Goal: Transaction & Acquisition: Book appointment/travel/reservation

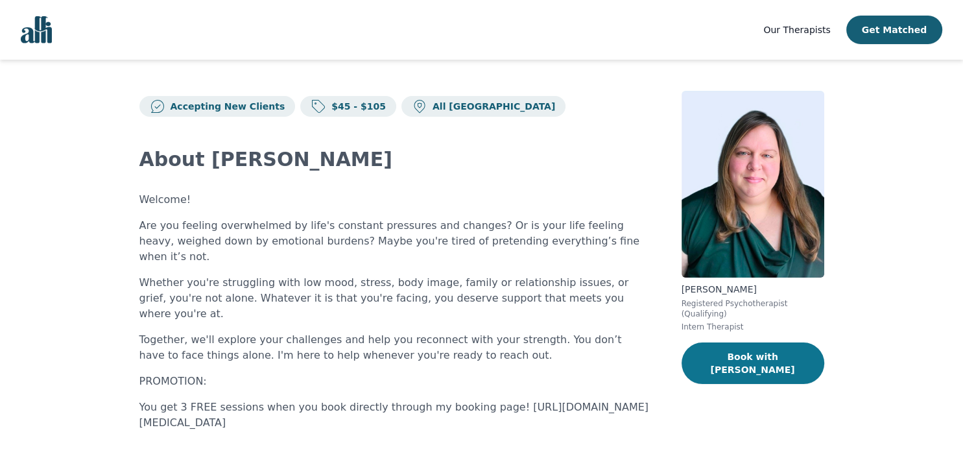
click at [738, 342] on button "Book with [PERSON_NAME]" at bounding box center [752, 362] width 143 height 41
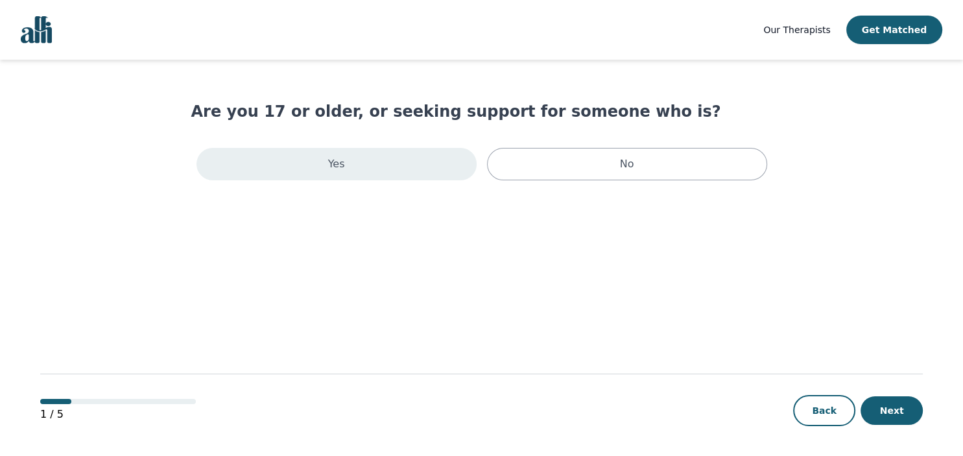
click at [292, 172] on div "Yes" at bounding box center [336, 164] width 280 height 32
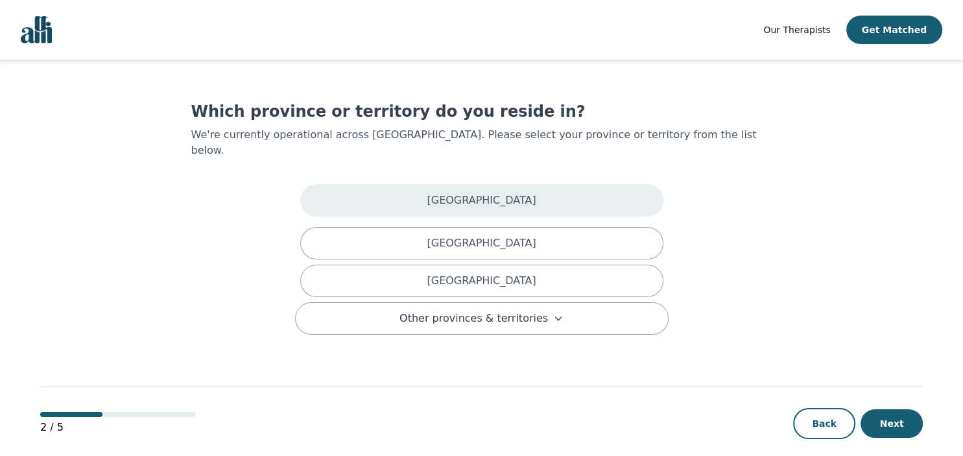
click at [364, 187] on div "Alberta" at bounding box center [481, 200] width 363 height 32
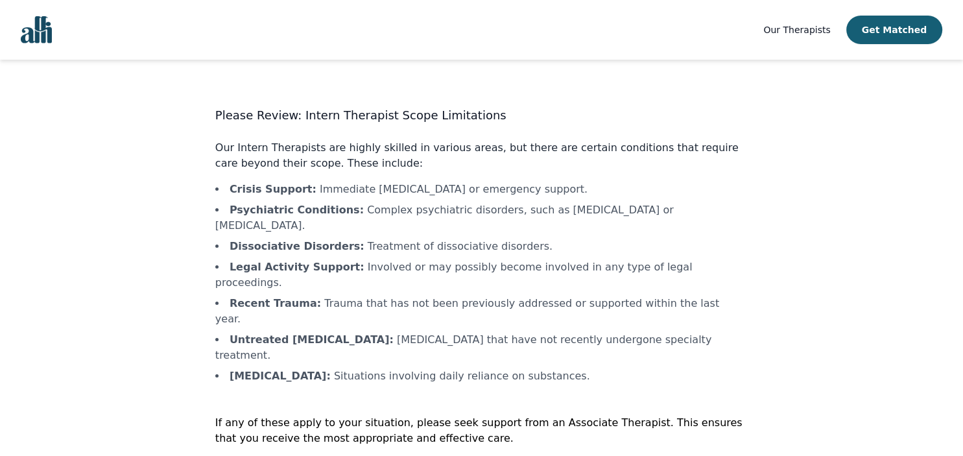
scroll to position [1, 0]
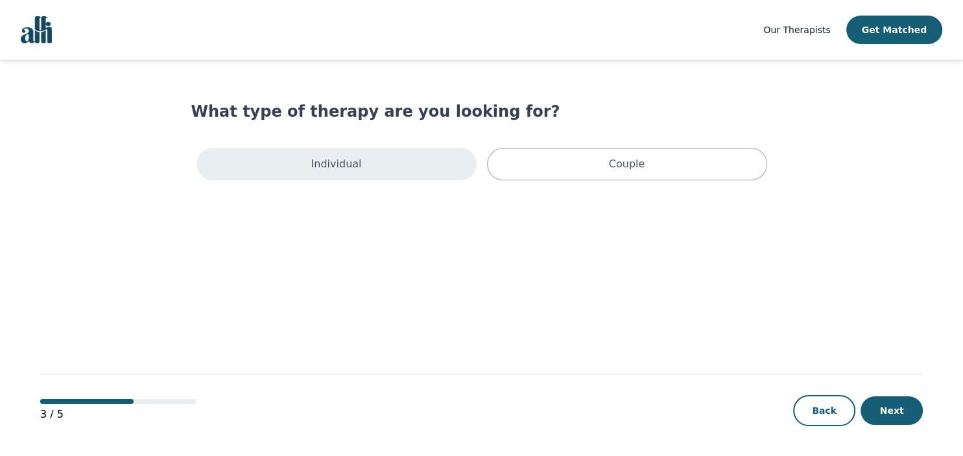
click at [344, 163] on p "Individual" at bounding box center [336, 164] width 51 height 16
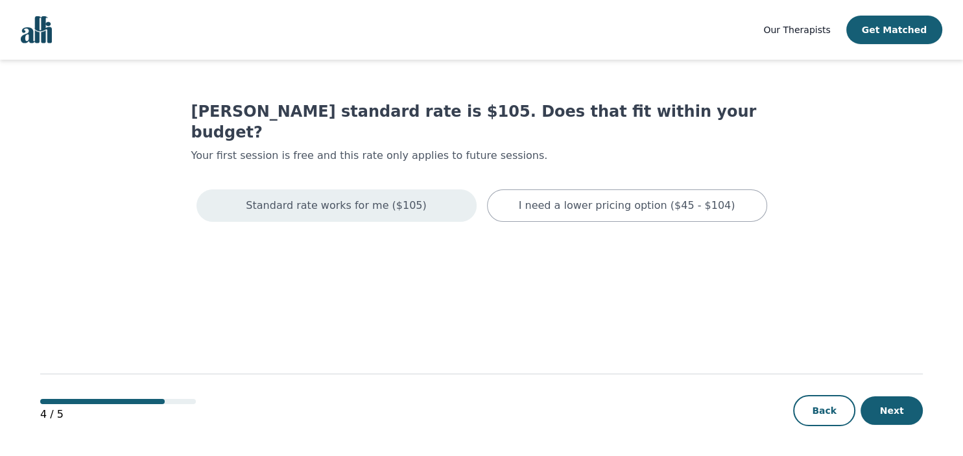
click at [359, 198] on p "Standard rate works for me ($105)" at bounding box center [336, 206] width 180 height 16
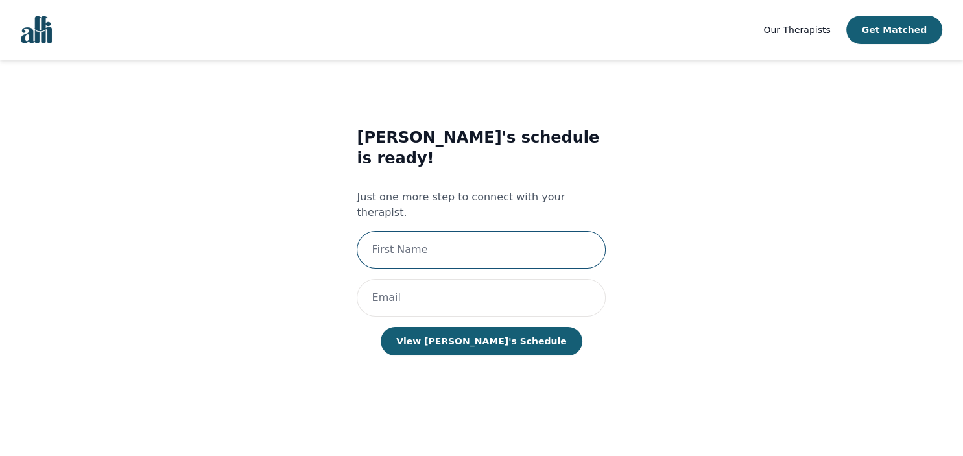
click at [486, 231] on input "text" at bounding box center [481, 250] width 249 height 38
type input "a"
